Goal: Complete application form: Complete application form

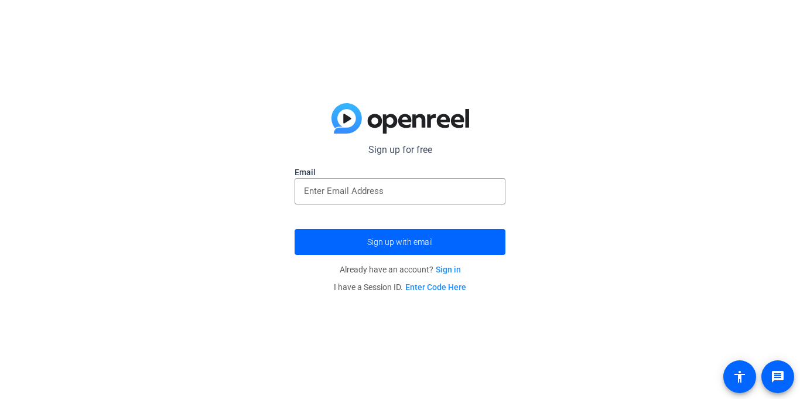
click at [447, 287] on link "Enter Code Here" at bounding box center [435, 286] width 61 height 9
click at [447, 267] on link "Sign in" at bounding box center [448, 269] width 25 height 9
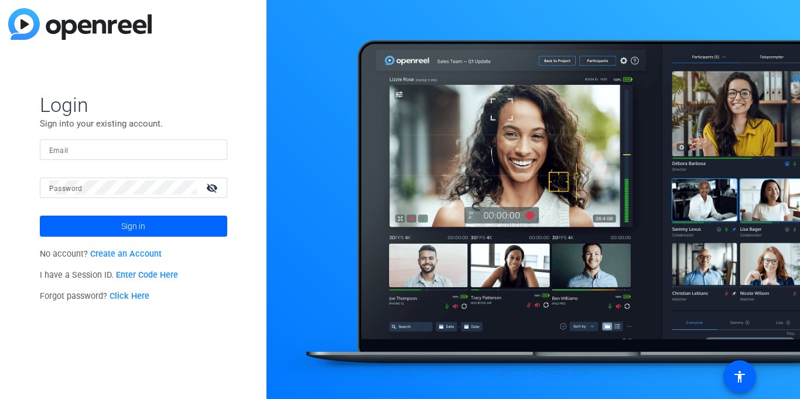
click at [124, 252] on link "Create an Account" at bounding box center [125, 254] width 71 height 10
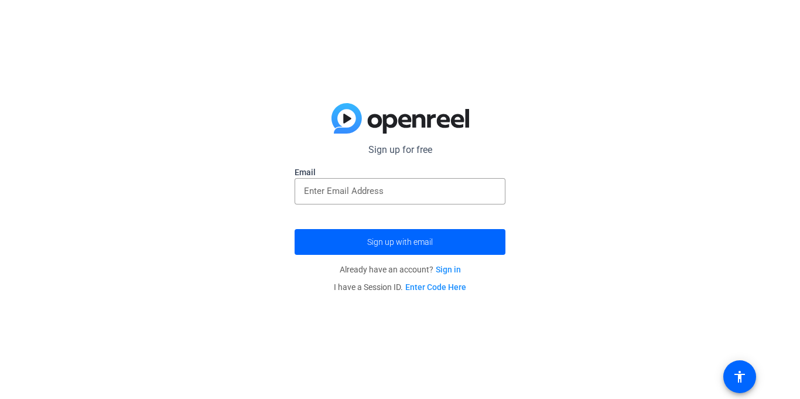
click at [444, 271] on link "Sign in" at bounding box center [448, 269] width 25 height 9
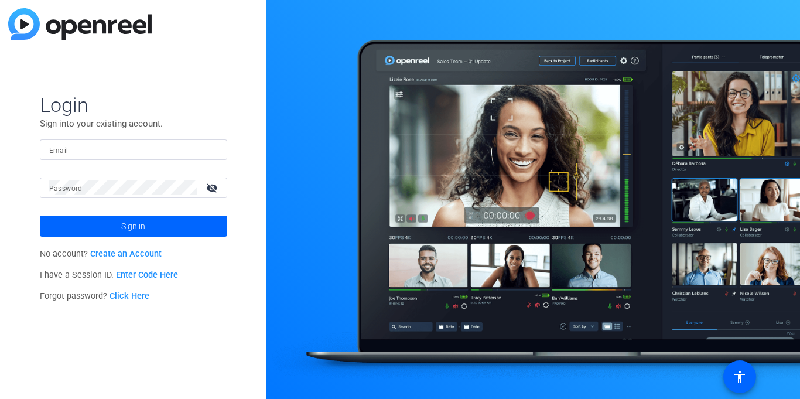
click at [143, 255] on link "Create an Account" at bounding box center [125, 254] width 71 height 10
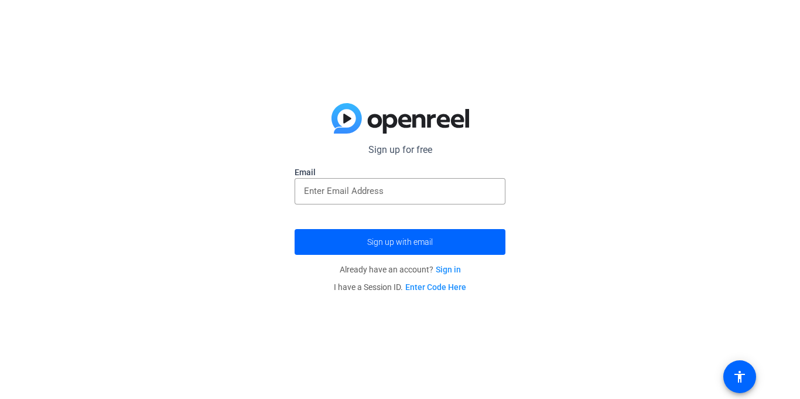
click at [428, 286] on link "Enter Code Here" at bounding box center [435, 286] width 61 height 9
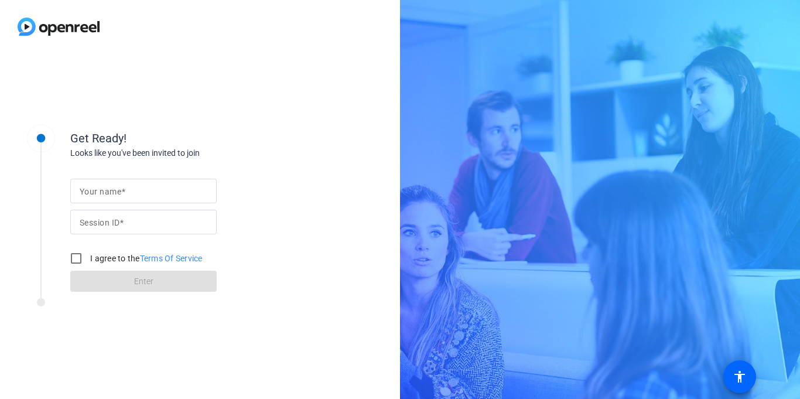
click at [138, 189] on input "Your name" at bounding box center [144, 191] width 128 height 14
type input "[PERSON_NAME]"
click at [148, 228] on input "Session ID" at bounding box center [144, 222] width 128 height 14
type input "3crows4me"
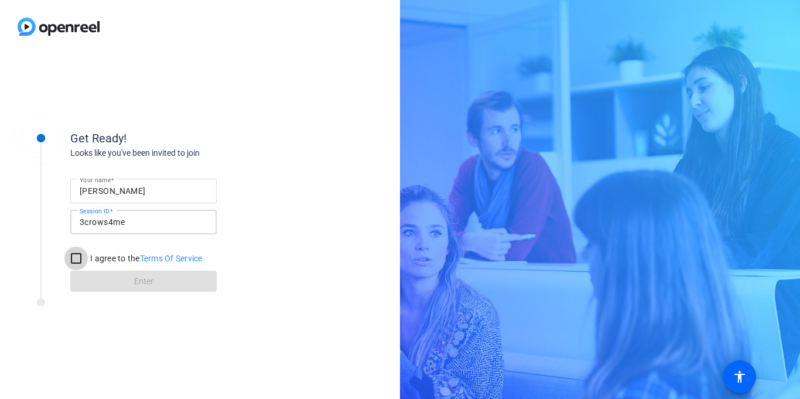
click at [76, 262] on input "I agree to the Terms Of Service" at bounding box center [75, 258] width 23 height 23
checkbox input "true"
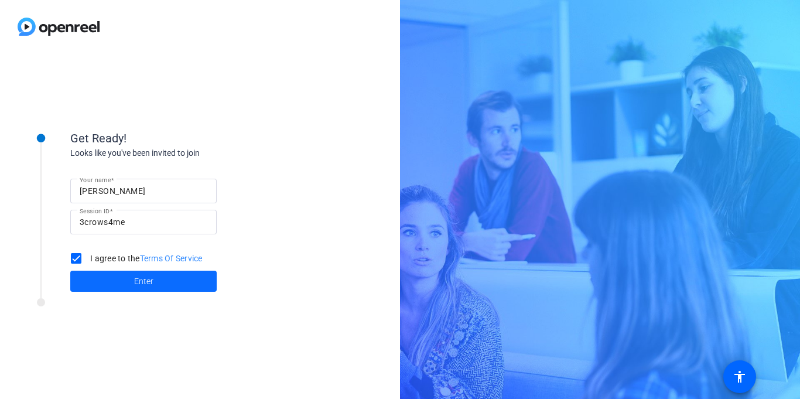
click at [119, 283] on span at bounding box center [143, 281] width 146 height 28
